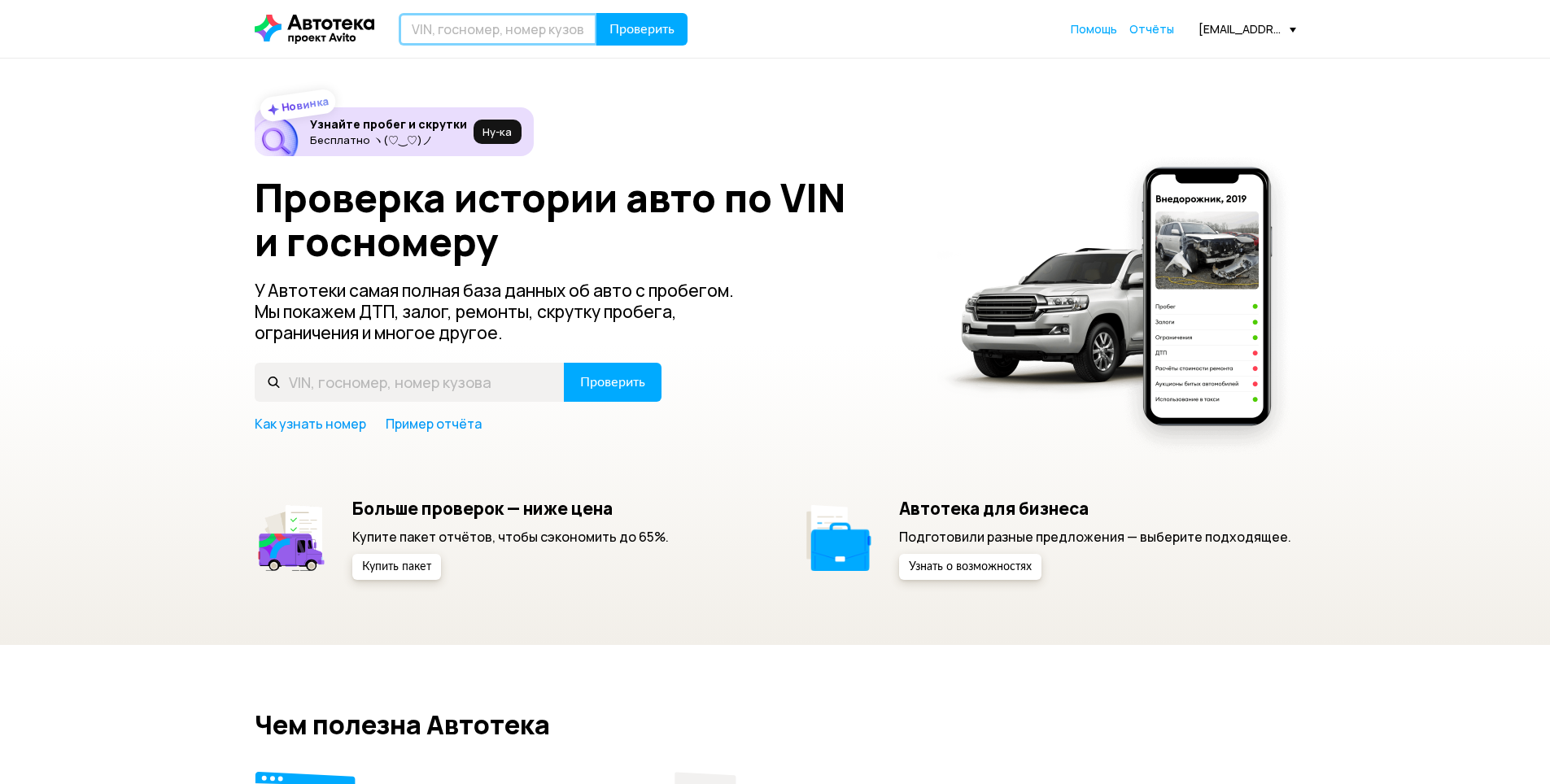
click at [485, 40] on input "text" at bounding box center [498, 29] width 198 height 32
type input "О343СУ190"
click at [597, 13] on button "Проверить" at bounding box center [642, 29] width 91 height 32
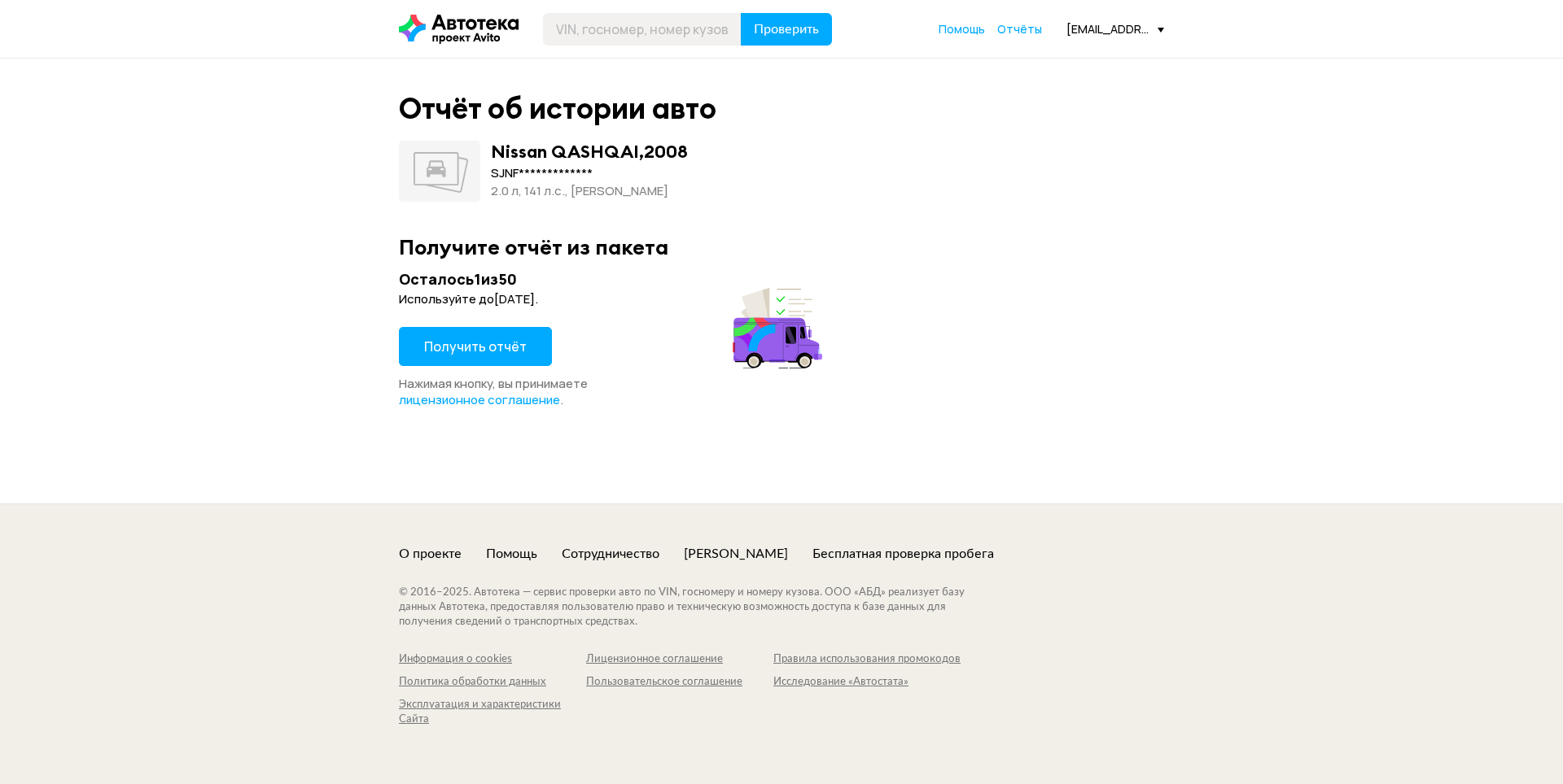
click at [494, 363] on button "Получить отчёт" at bounding box center [475, 346] width 153 height 39
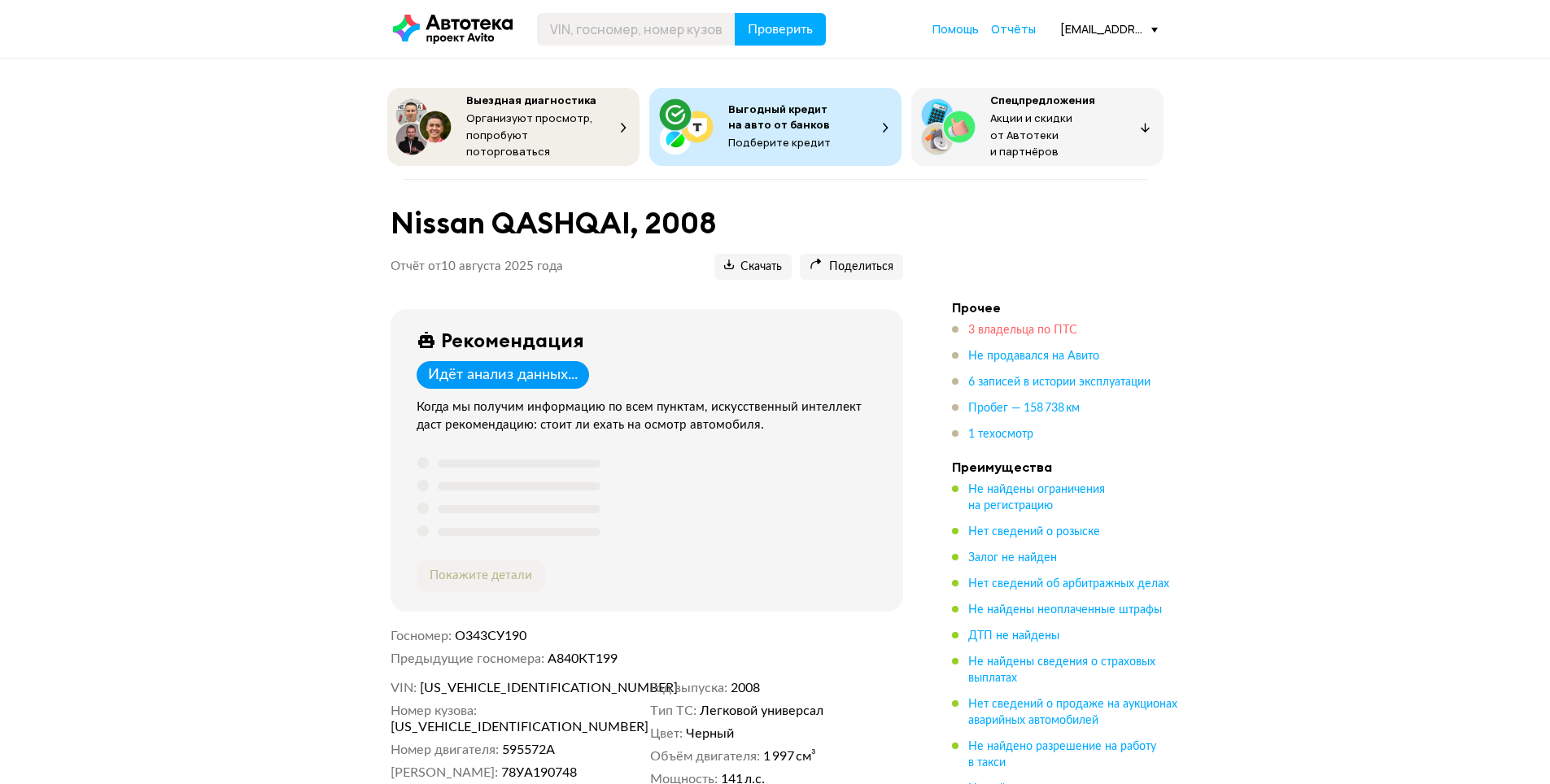
click at [987, 325] on span "3 владельца по ПТС" at bounding box center [1023, 330] width 109 height 12
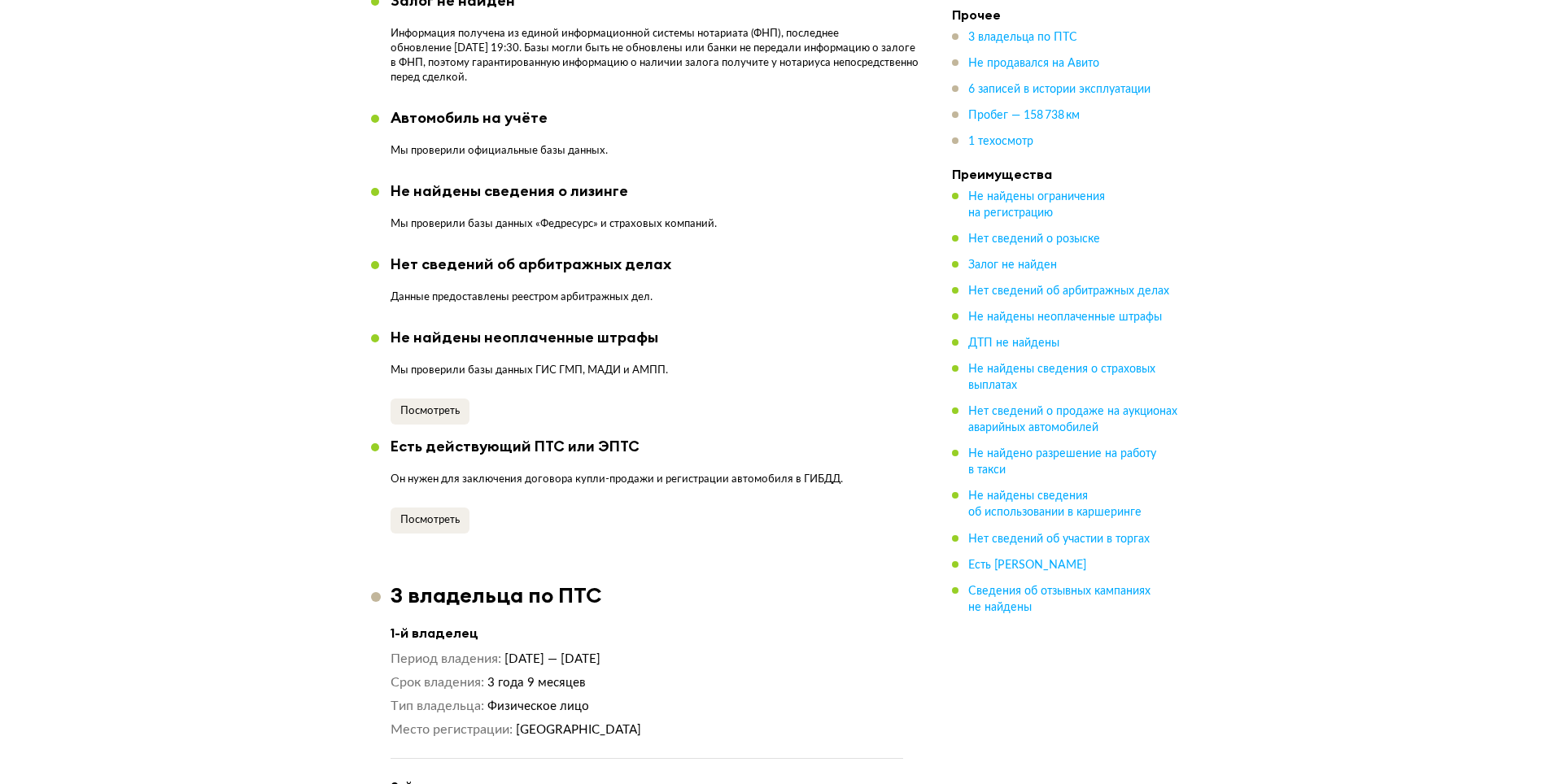
scroll to position [1618, 0]
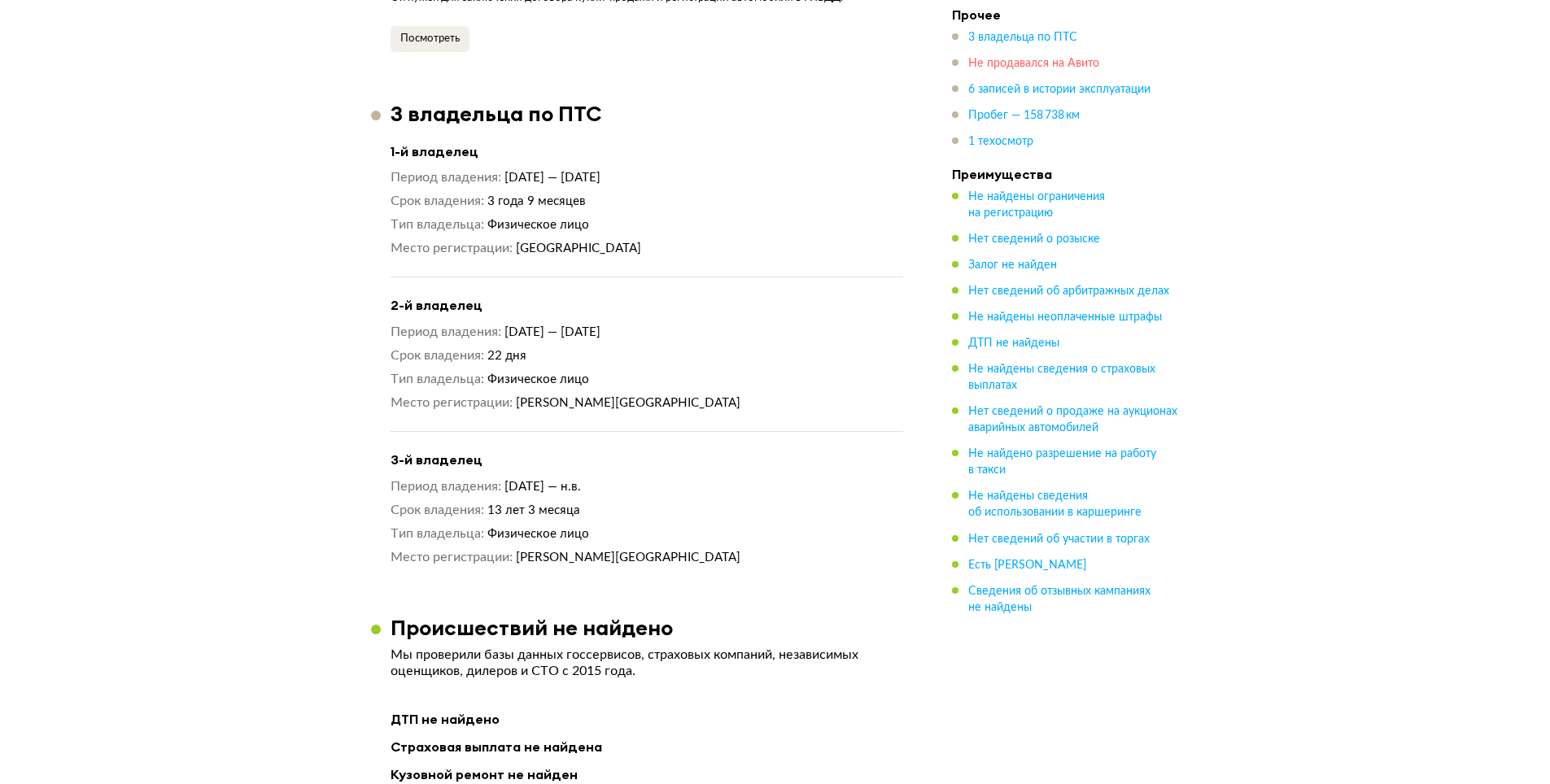
click at [1008, 64] on span "Не продавался на Авито" at bounding box center [1034, 64] width 131 height 12
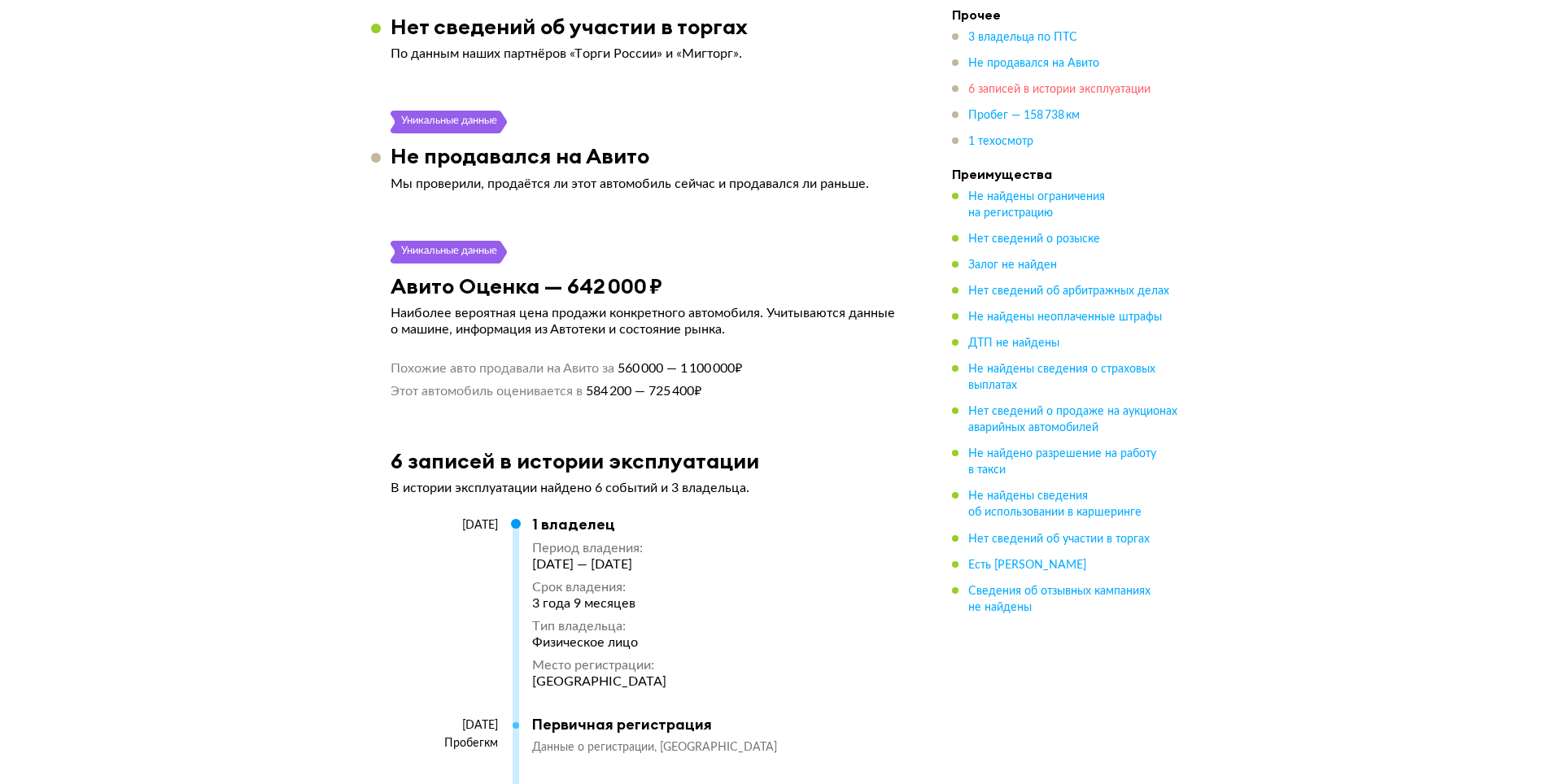
click at [1028, 88] on span "6 записей в истории эксплуатации" at bounding box center [1059, 89] width 183 height 12
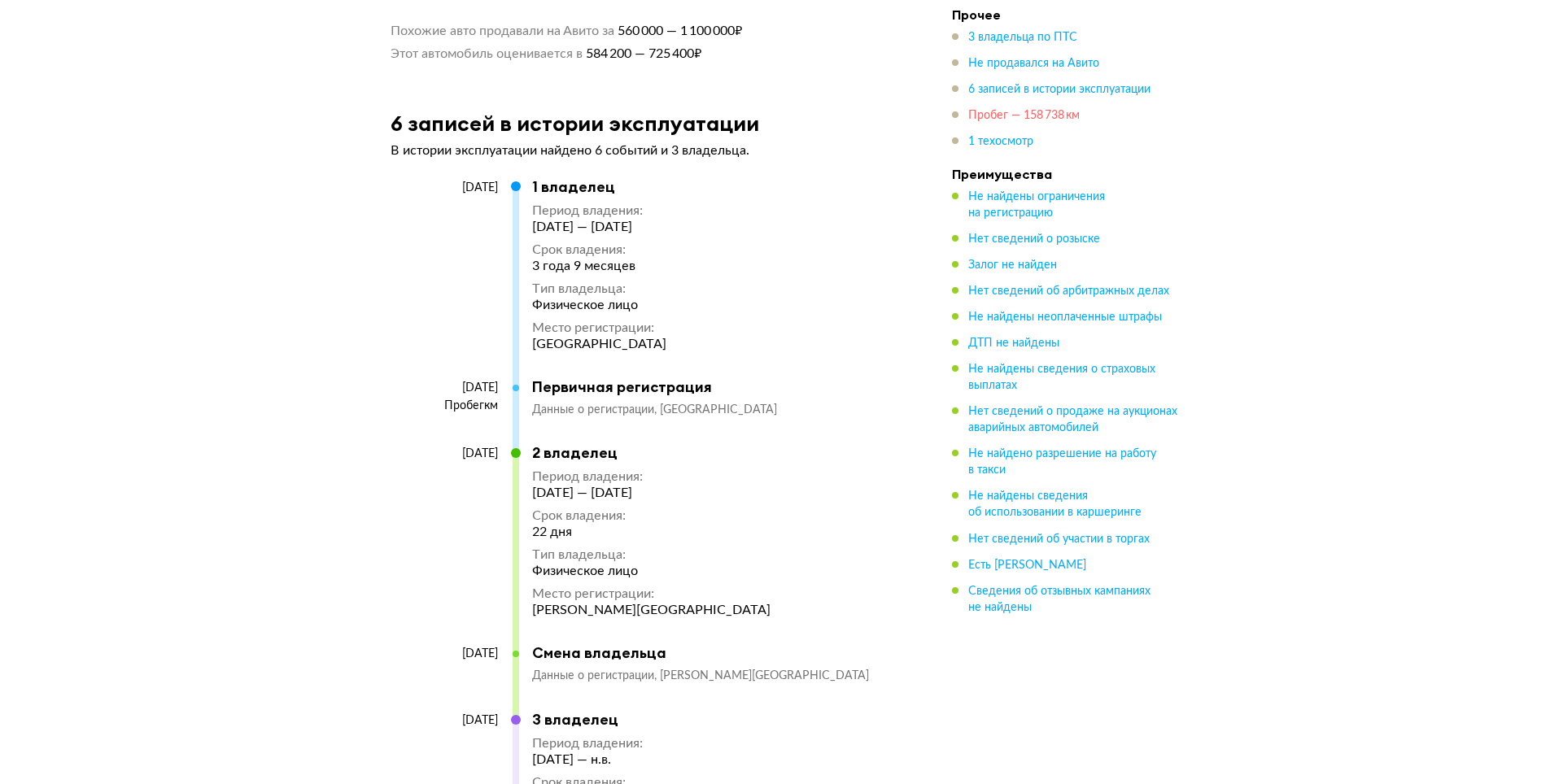
click at [1013, 119] on span "Пробег — 158 738 км" at bounding box center [1024, 116] width 112 height 12
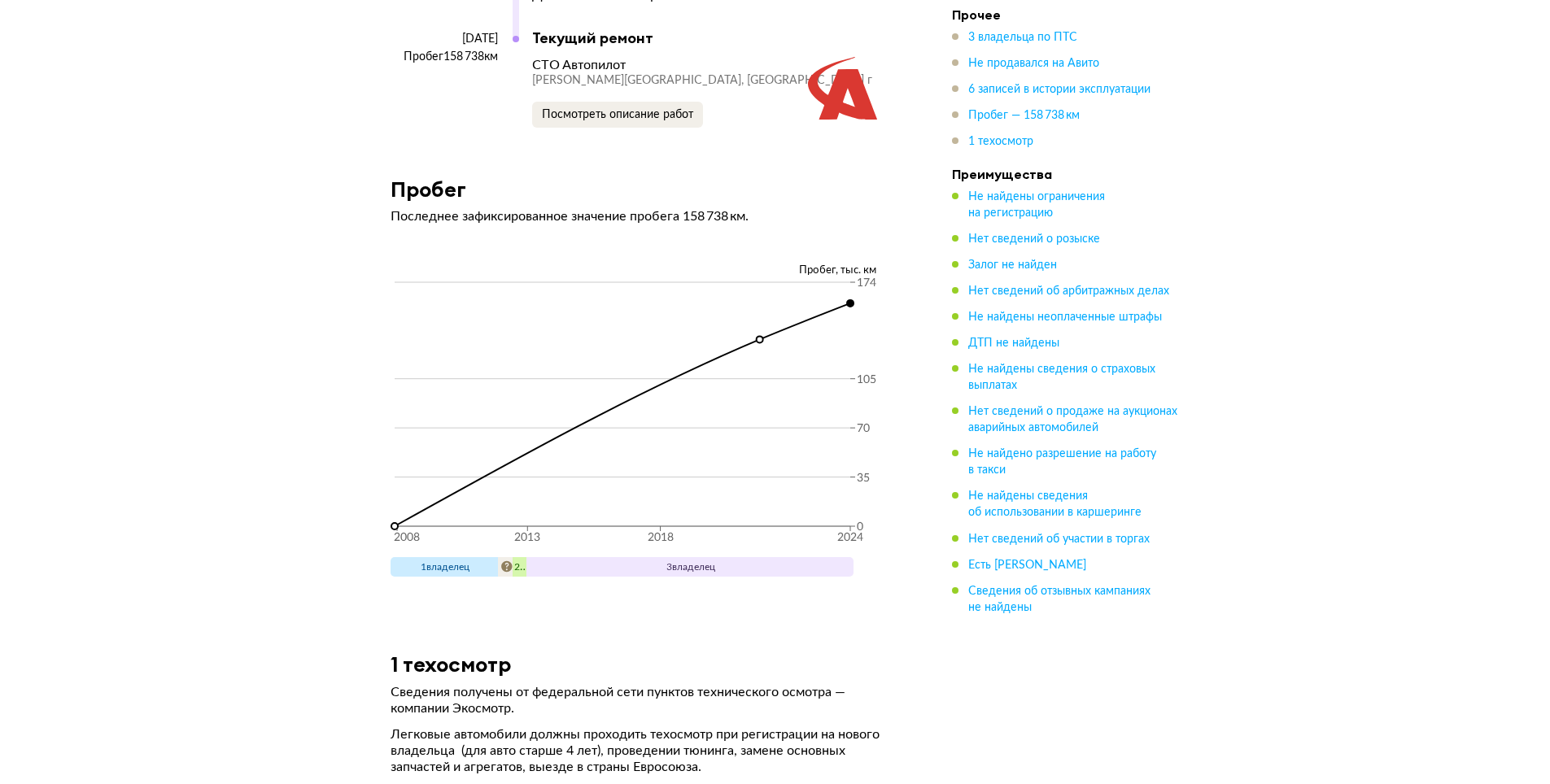
scroll to position [4386, 0]
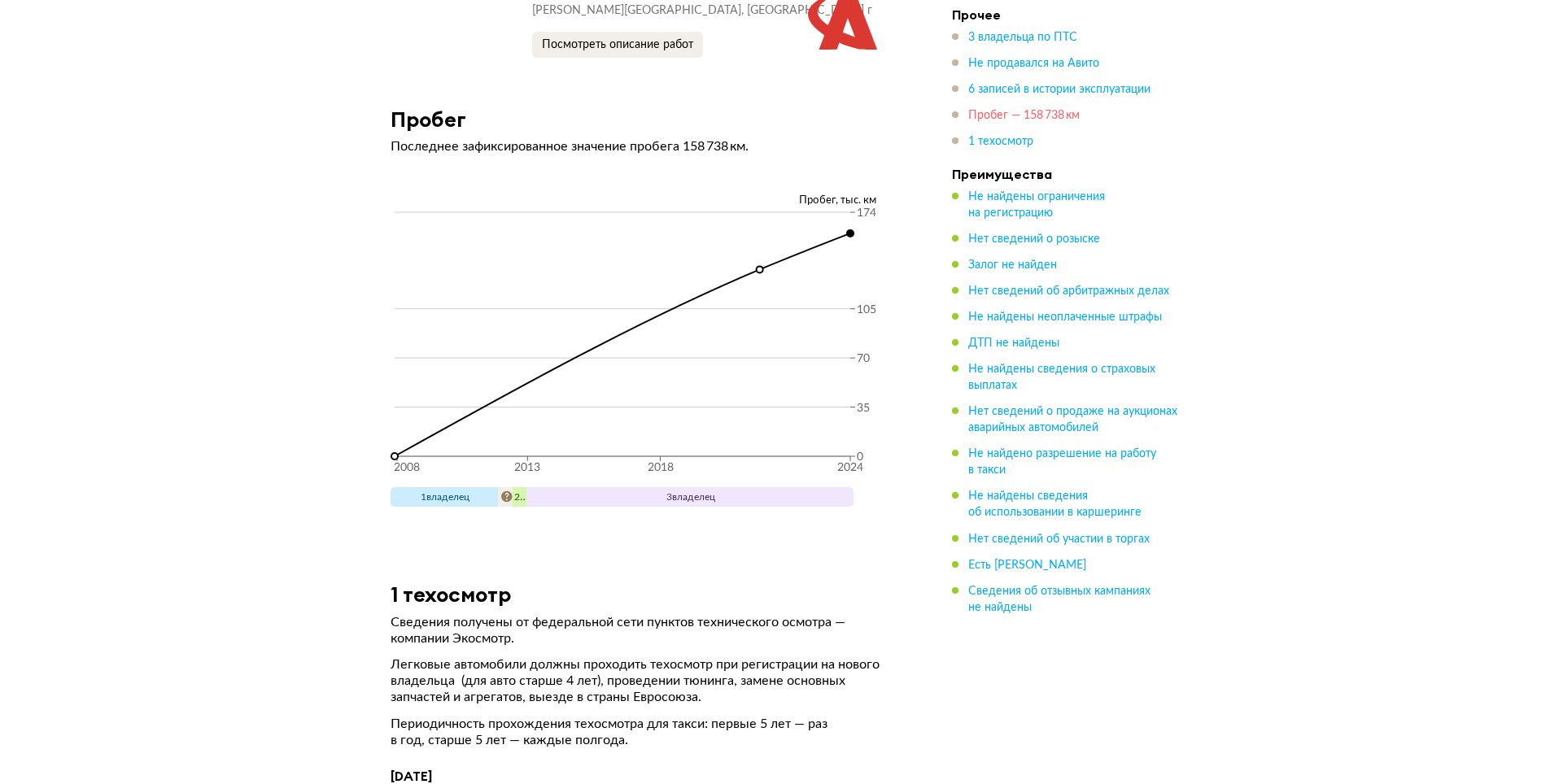
click at [995, 119] on span "Пробег — 158 738 км" at bounding box center [1024, 116] width 112 height 12
click at [1002, 339] on span "ДТП не найдены" at bounding box center [1014, 344] width 91 height 12
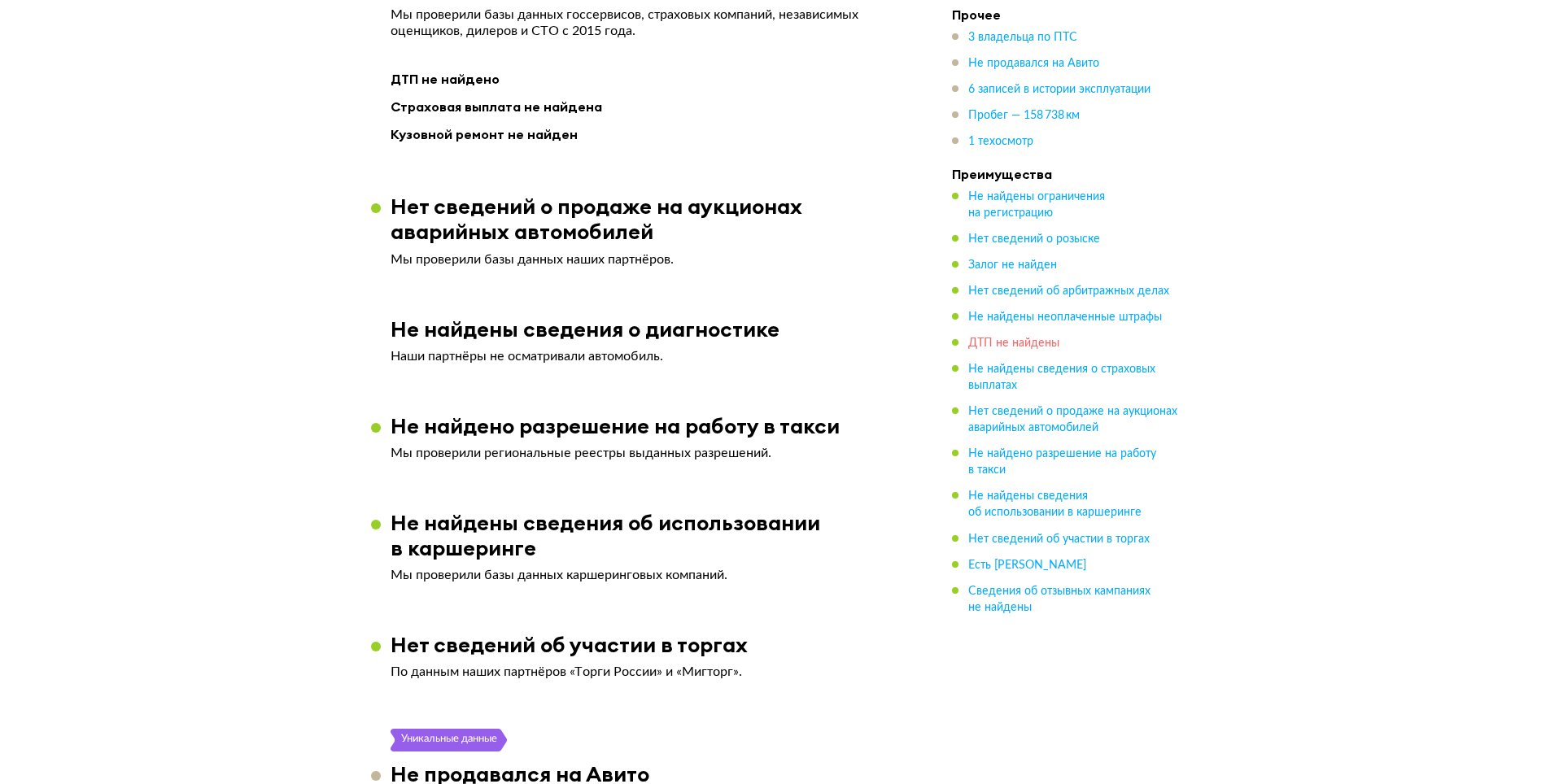
scroll to position [2122, 0]
